Goal: Find specific page/section: Find specific page/section

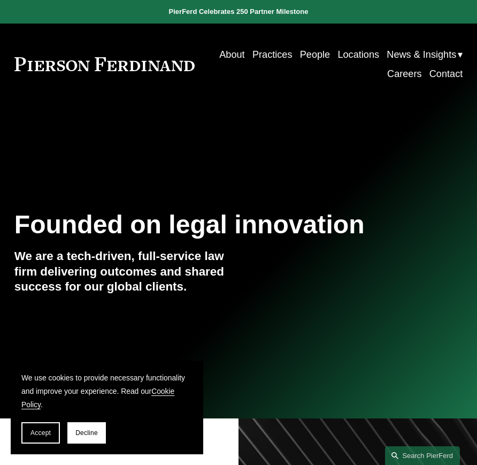
click at [314, 54] on link "People" at bounding box center [315, 54] width 30 height 19
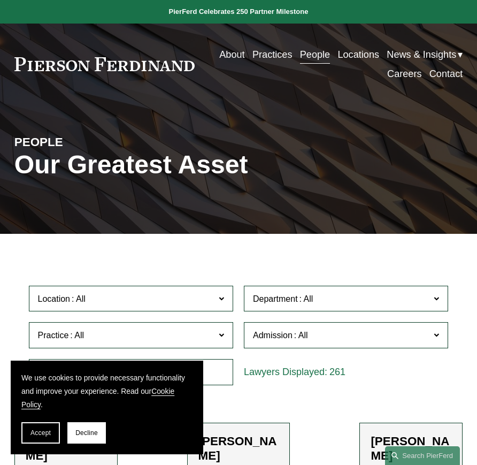
scroll to position [137, 0]
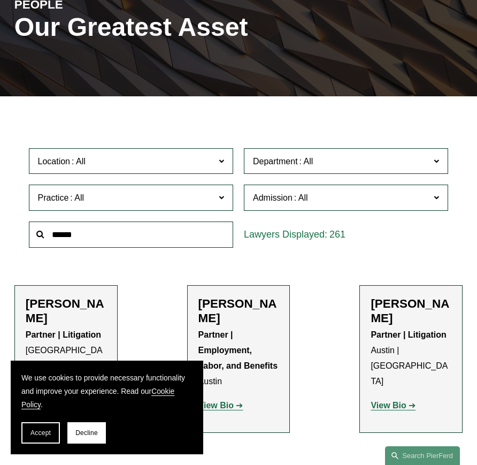
click at [124, 243] on input "text" at bounding box center [131, 234] width 204 height 26
type input "*****"
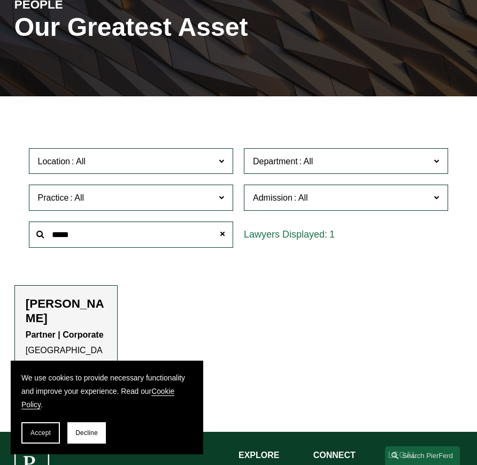
scroll to position [269, 0]
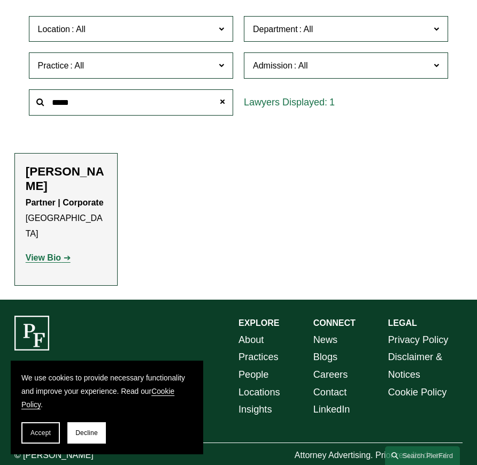
click at [63, 253] on link "View Bio" at bounding box center [48, 257] width 45 height 9
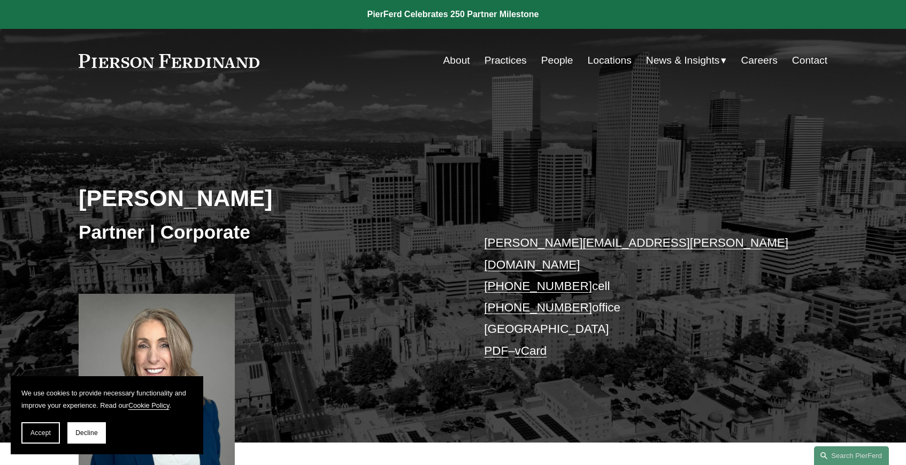
click at [476, 78] on div "Skip to Content About Practices People Locations" at bounding box center [453, 60] width 906 height 63
